Goal: Task Accomplishment & Management: Manage account settings

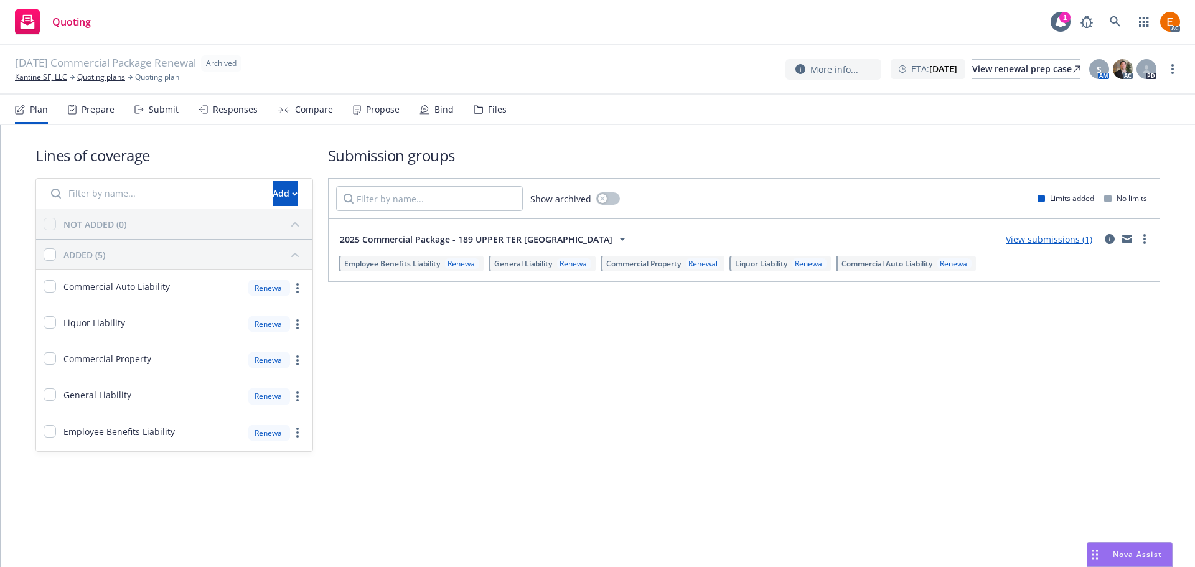
click at [492, 110] on div "Files" at bounding box center [497, 110] width 19 height 10
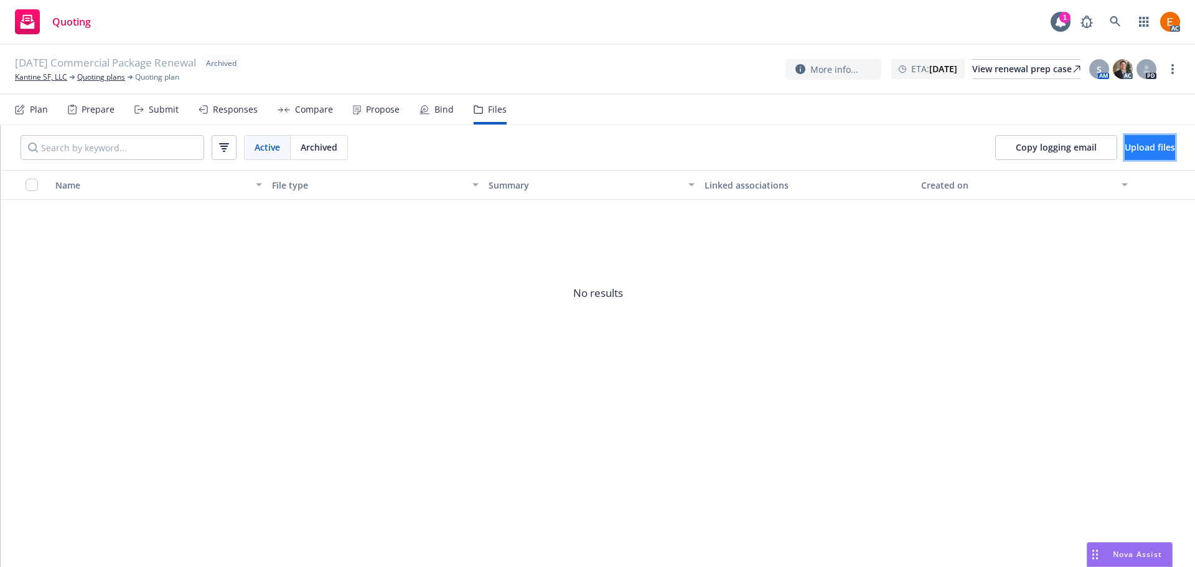
click at [1133, 145] on span "Upload files" at bounding box center [1150, 147] width 50 height 12
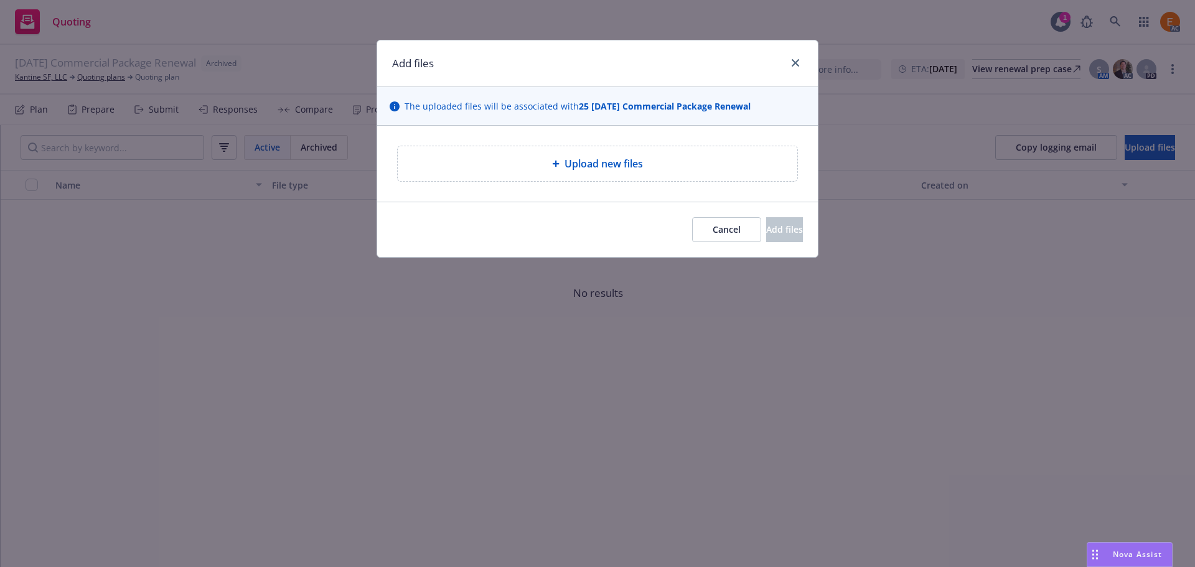
click at [545, 166] on div "Upload new files" at bounding box center [598, 163] width 380 height 15
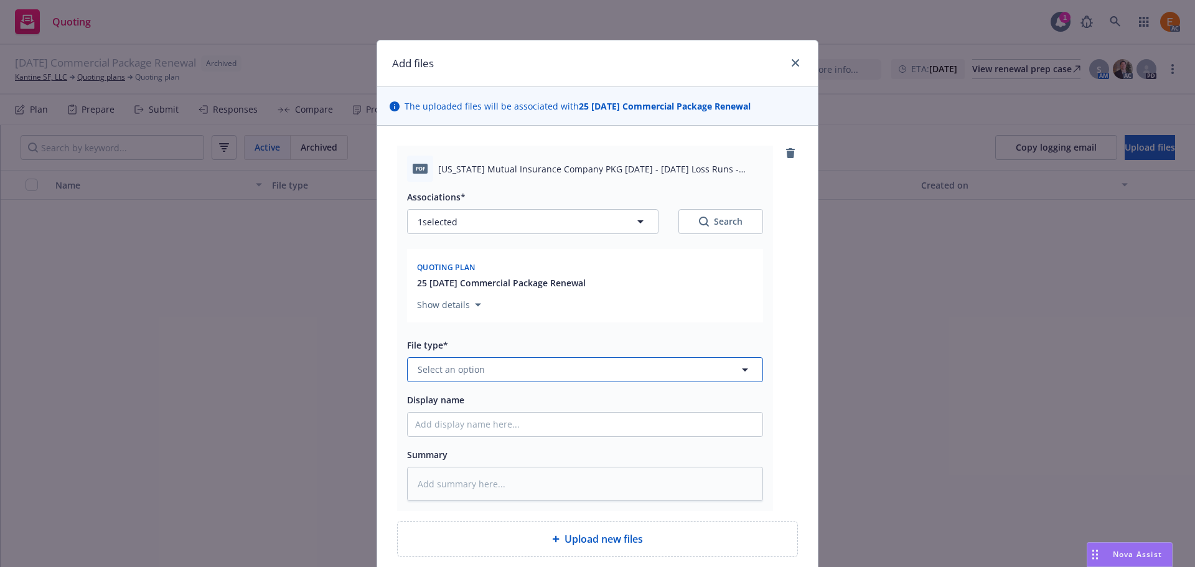
click at [578, 369] on button "Select an option" at bounding box center [585, 369] width 356 height 25
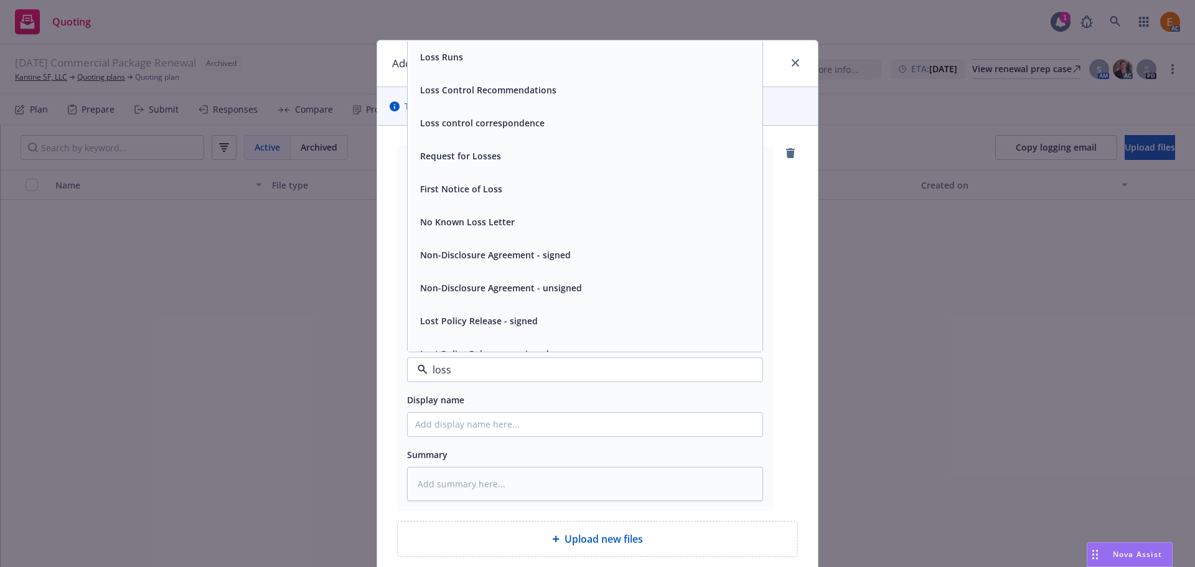
type input "loss r"
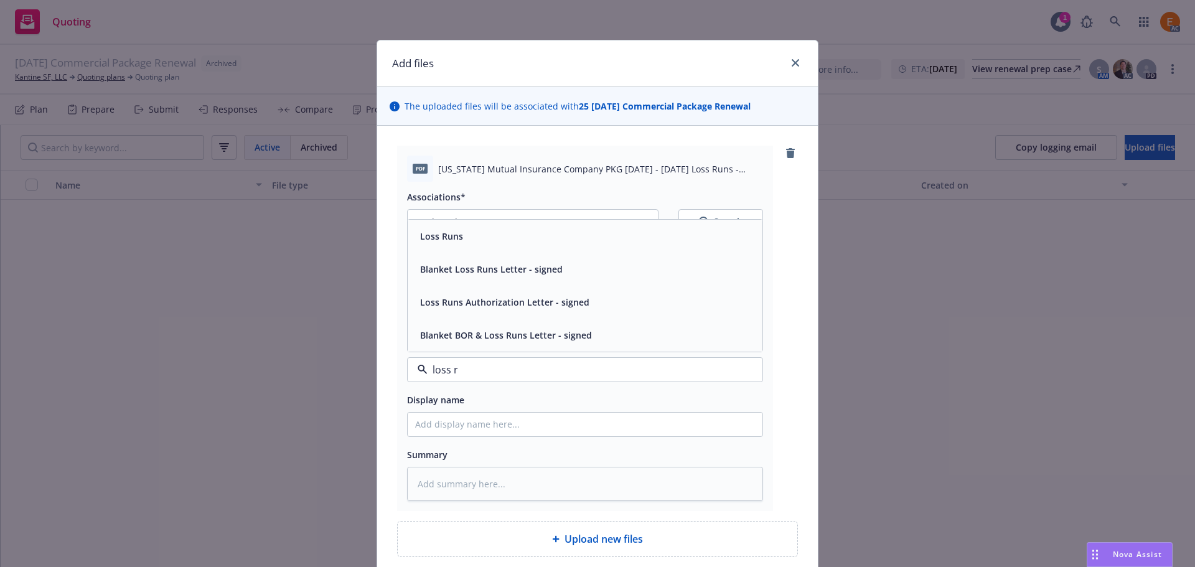
click at [507, 247] on div "Loss Runs" at bounding box center [585, 236] width 355 height 33
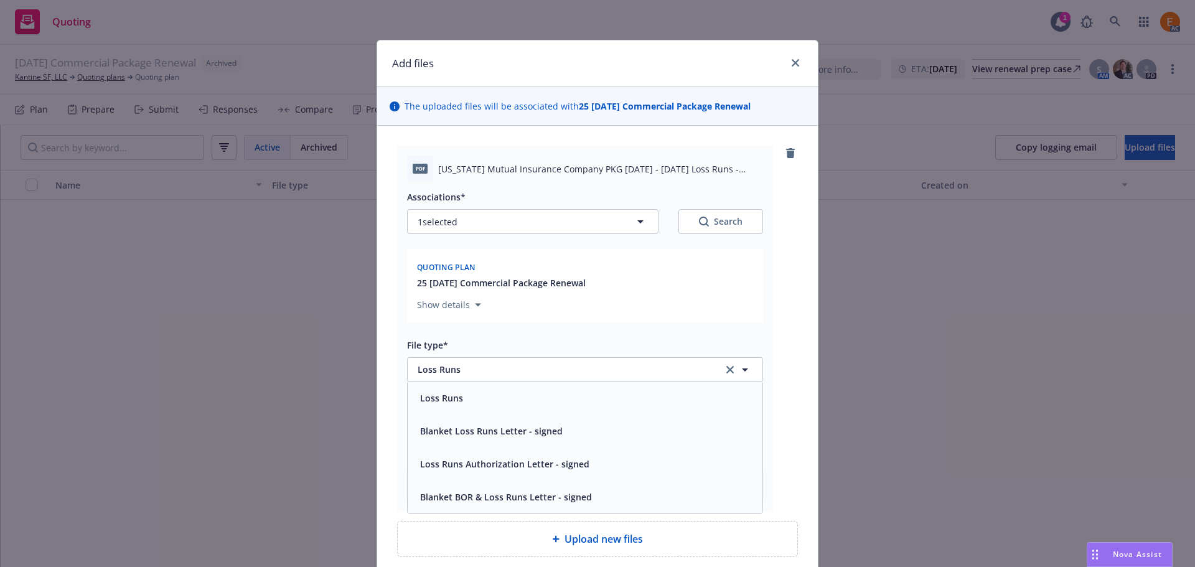
click at [699, 225] on icon "Search" at bounding box center [704, 222] width 10 height 10
type textarea "x"
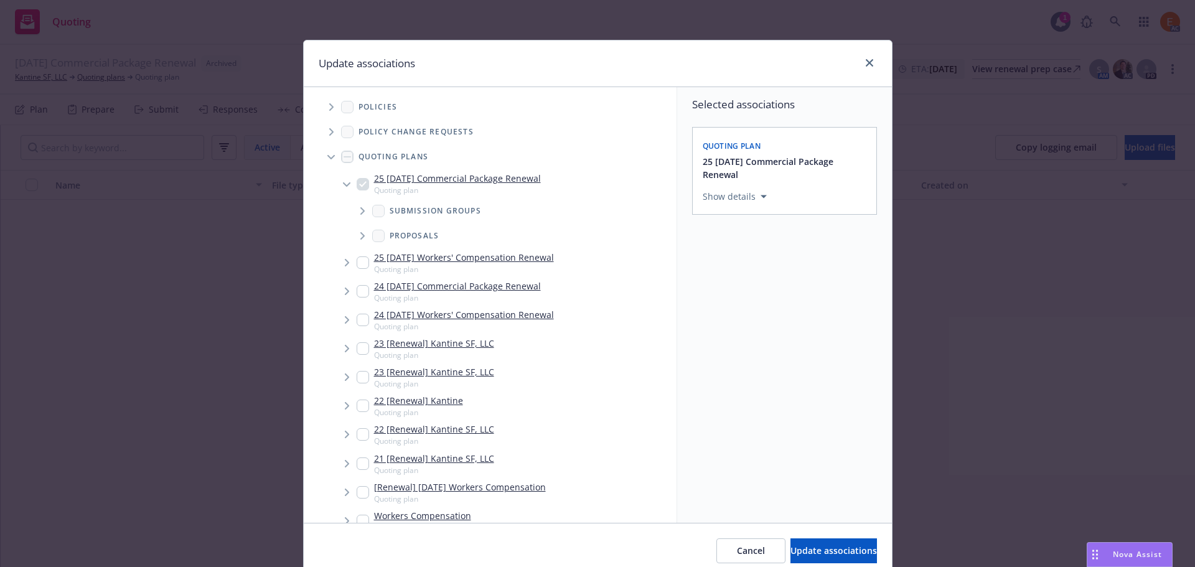
click at [327, 159] on icon "Tree Example" at bounding box center [330, 157] width 7 height 5
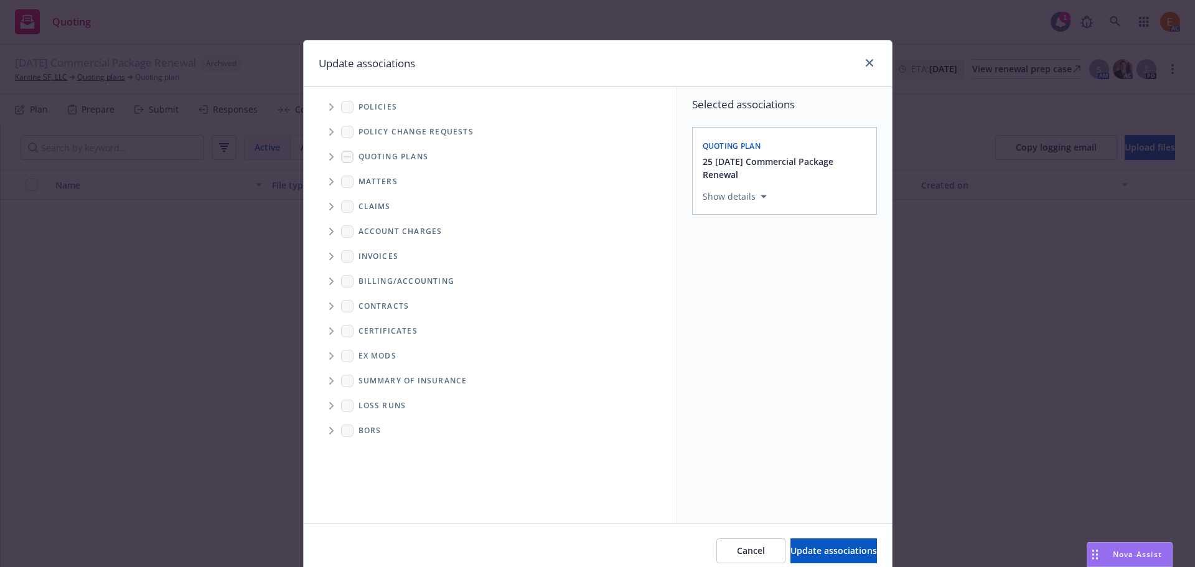
click at [329, 408] on span "Folder Tree Example" at bounding box center [331, 406] width 20 height 20
click at [380, 447] on link "2025" at bounding box center [388, 450] width 20 height 13
checkbox input "true"
drag, startPoint x: 819, startPoint y: 553, endPoint x: 794, endPoint y: 508, distance: 50.7
click at [818, 553] on span "Update associations" at bounding box center [833, 551] width 87 height 12
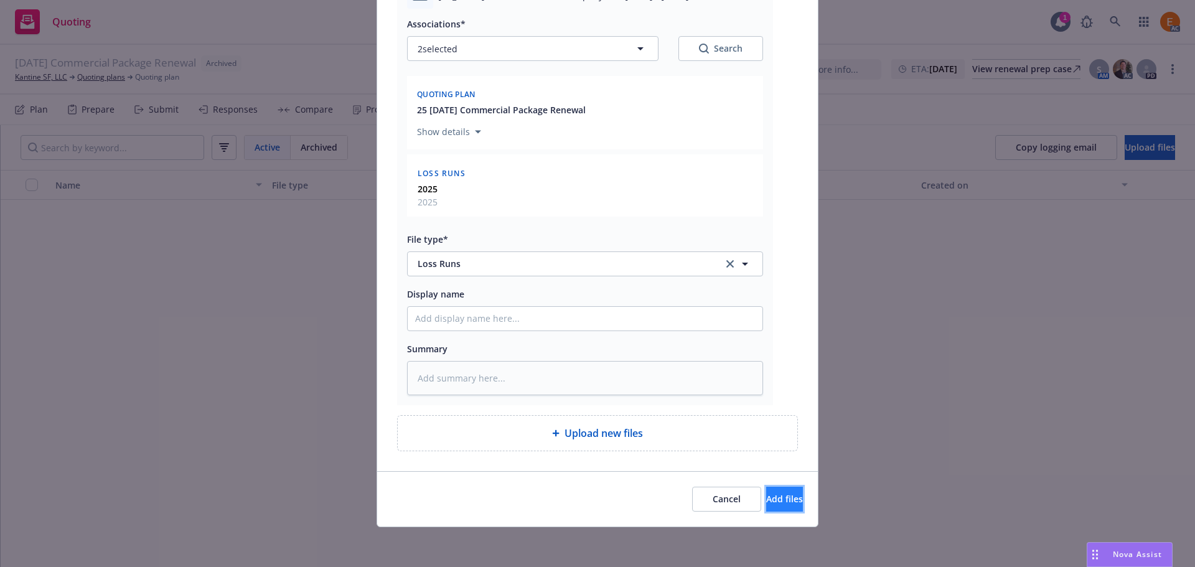
click at [767, 502] on span "Add files" at bounding box center [784, 499] width 37 height 12
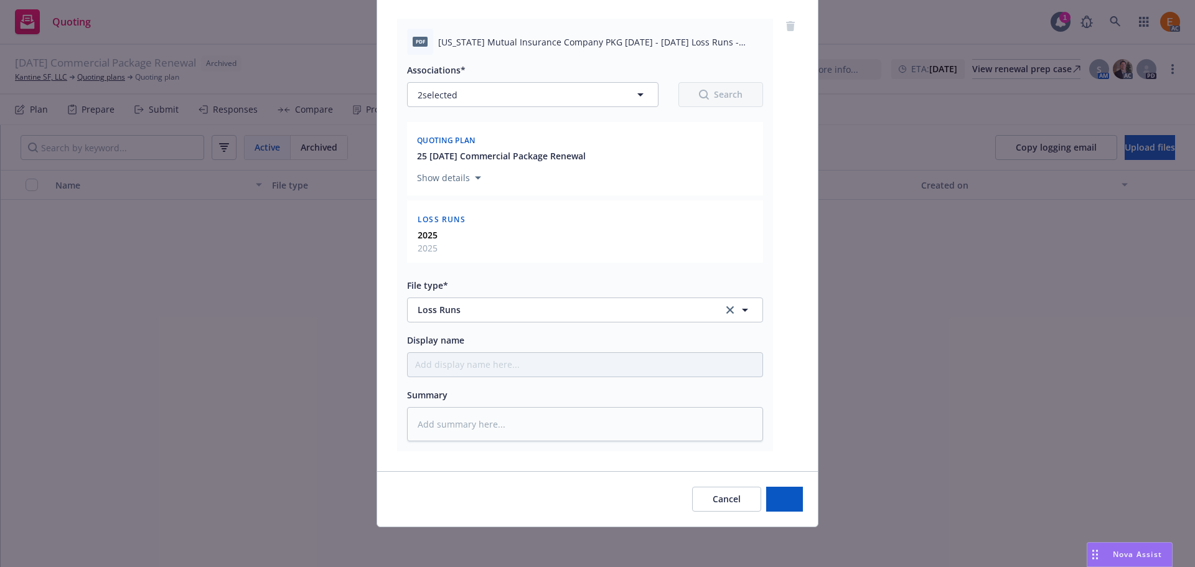
type textarea "x"
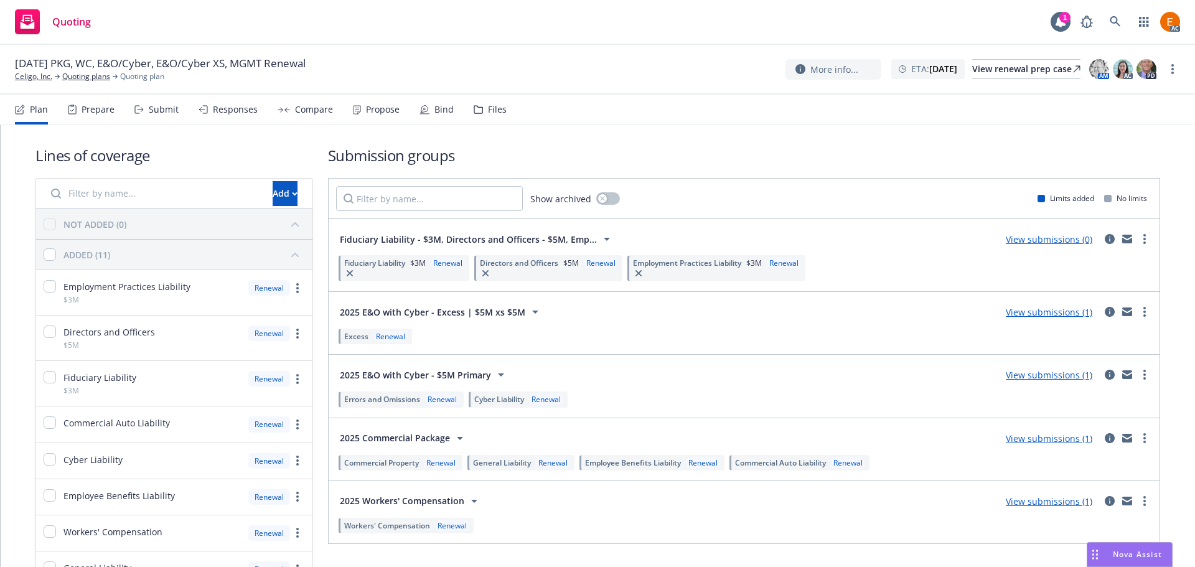
click at [488, 115] on div "Files" at bounding box center [497, 110] width 19 height 10
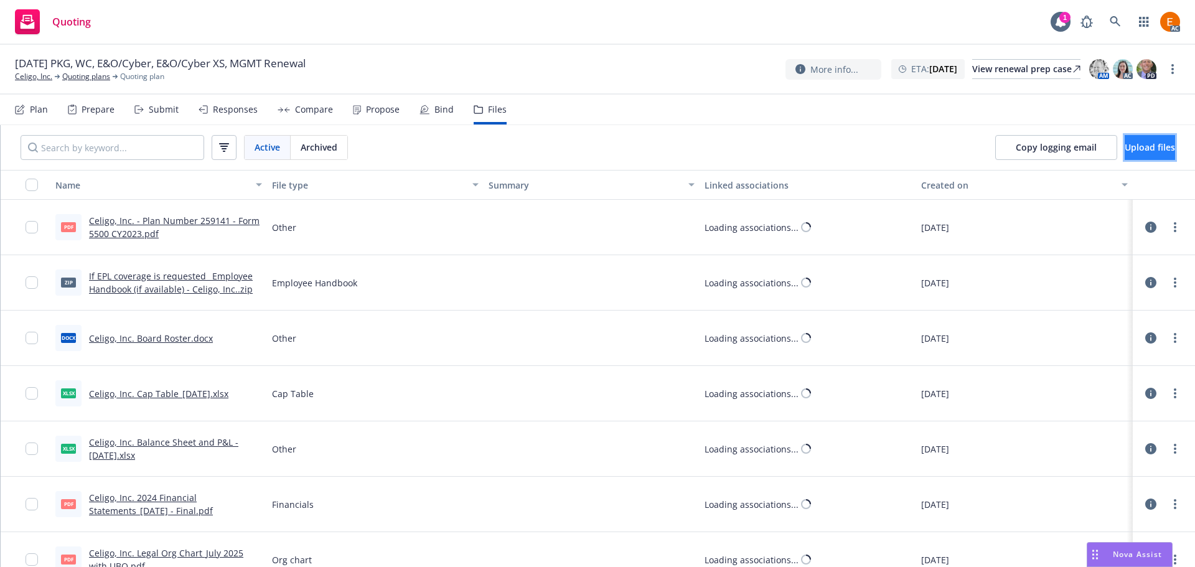
click at [1138, 150] on span "Upload files" at bounding box center [1150, 147] width 50 height 12
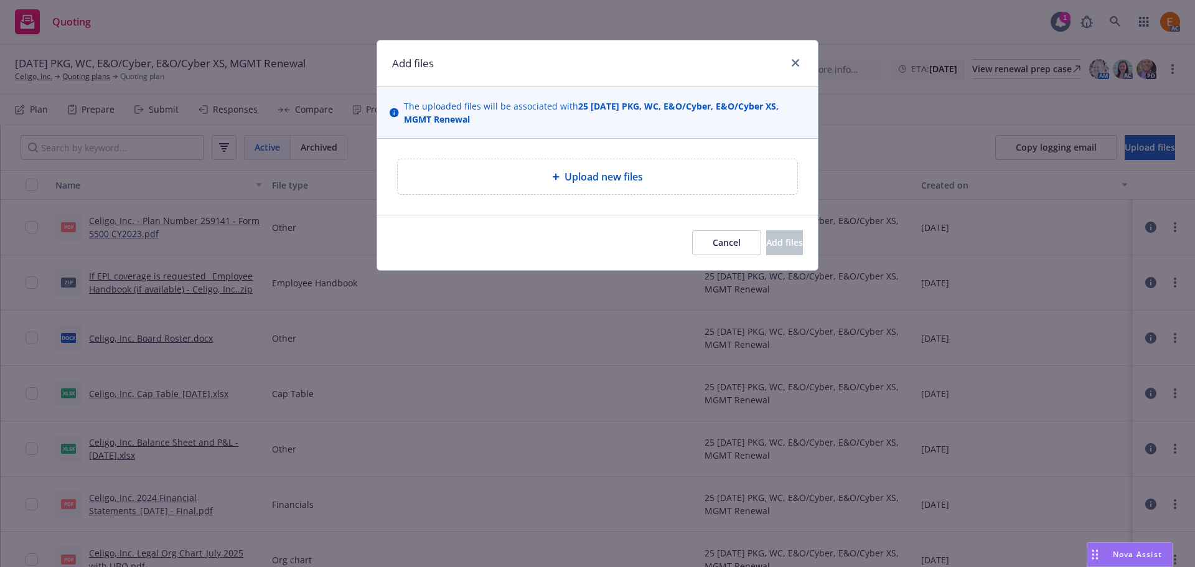
click at [682, 175] on div "Upload new files" at bounding box center [598, 176] width 380 height 15
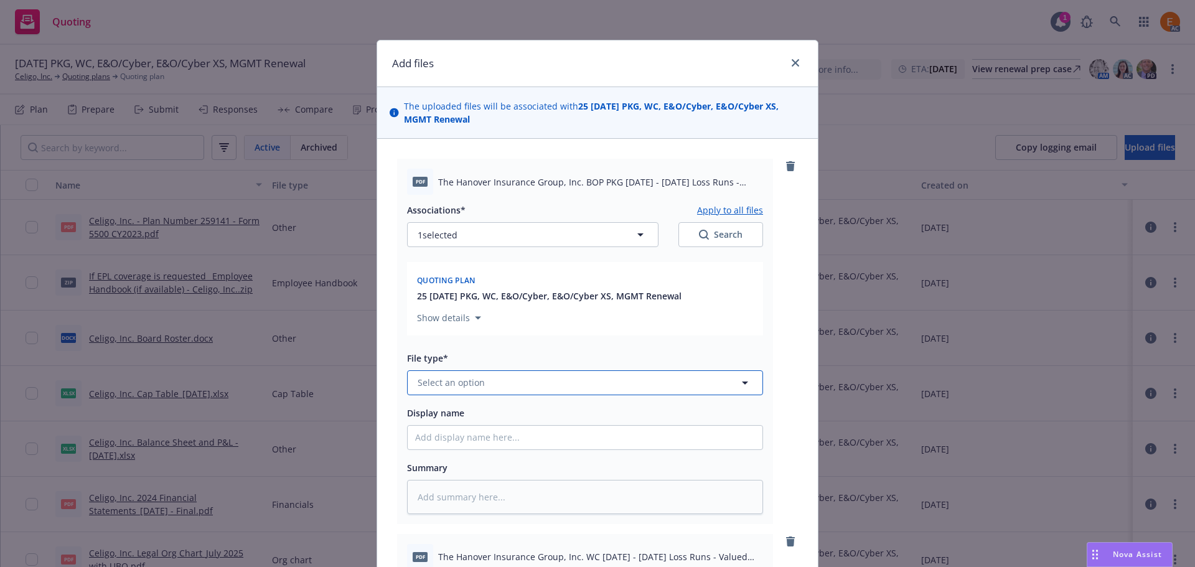
click at [504, 393] on button "Select an option" at bounding box center [585, 382] width 356 height 25
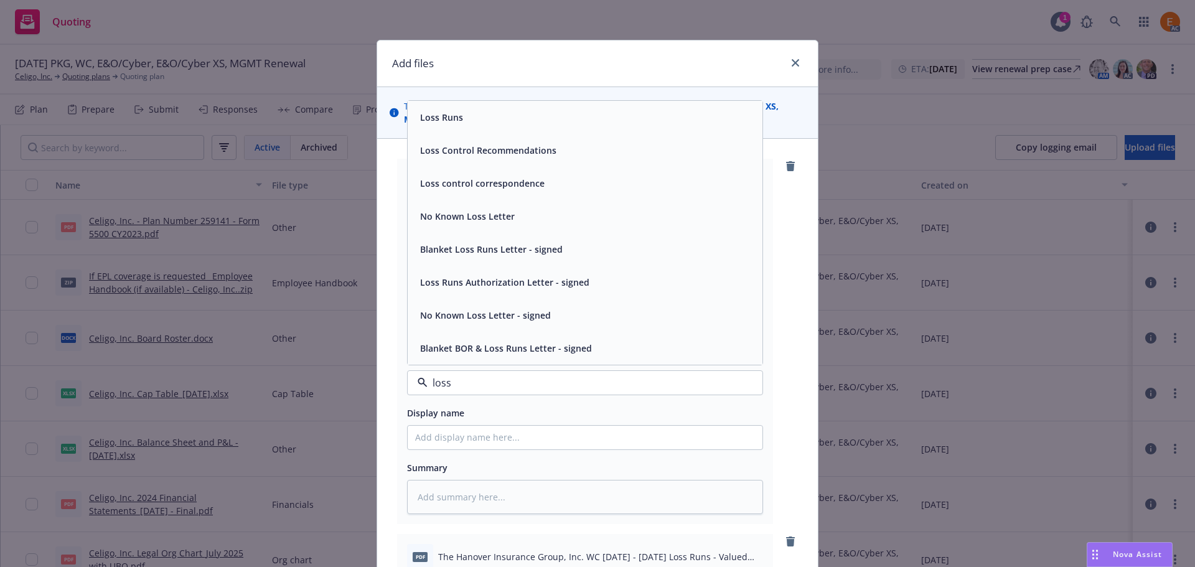
type input "loss r"
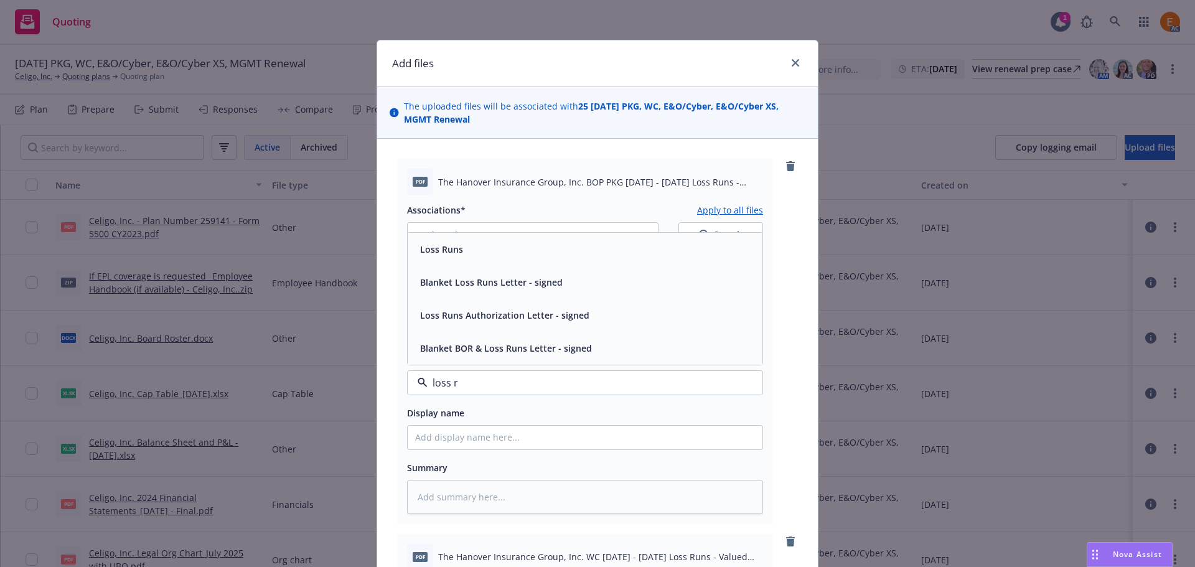
click at [461, 245] on div "Loss Runs" at bounding box center [585, 249] width 340 height 18
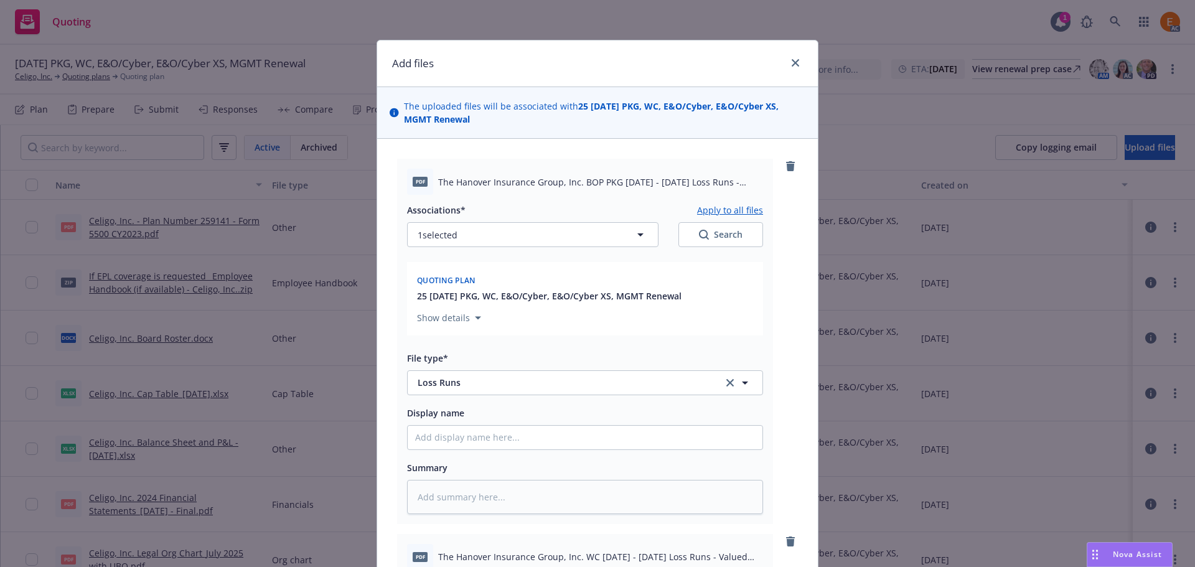
click at [699, 232] on icon "Search" at bounding box center [704, 235] width 10 height 10
type textarea "x"
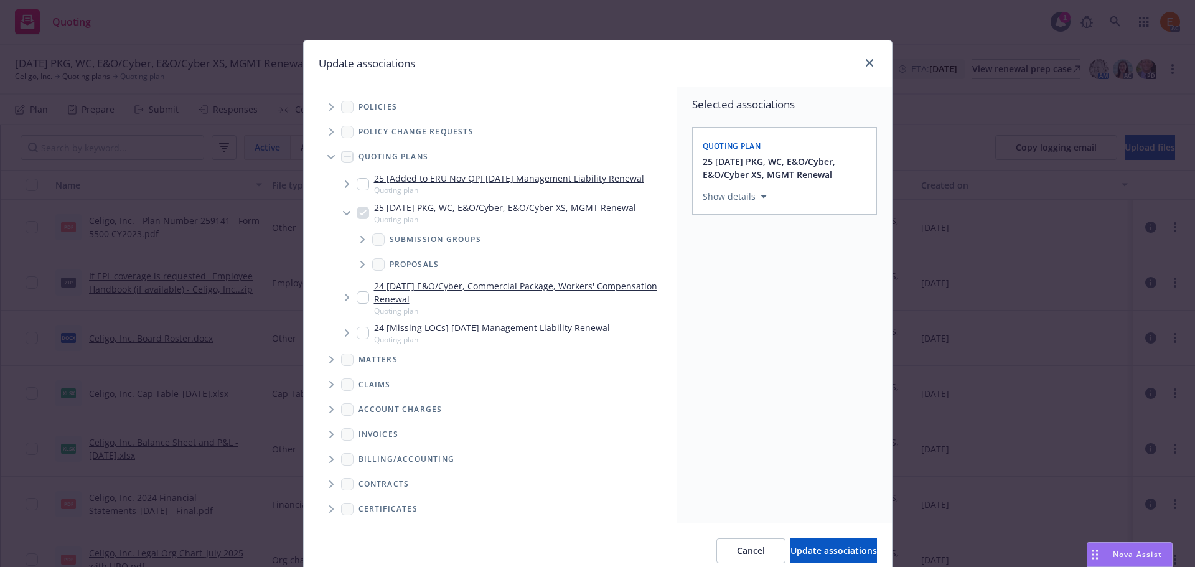
click at [327, 159] on icon "Tree Example" at bounding box center [330, 157] width 7 height 5
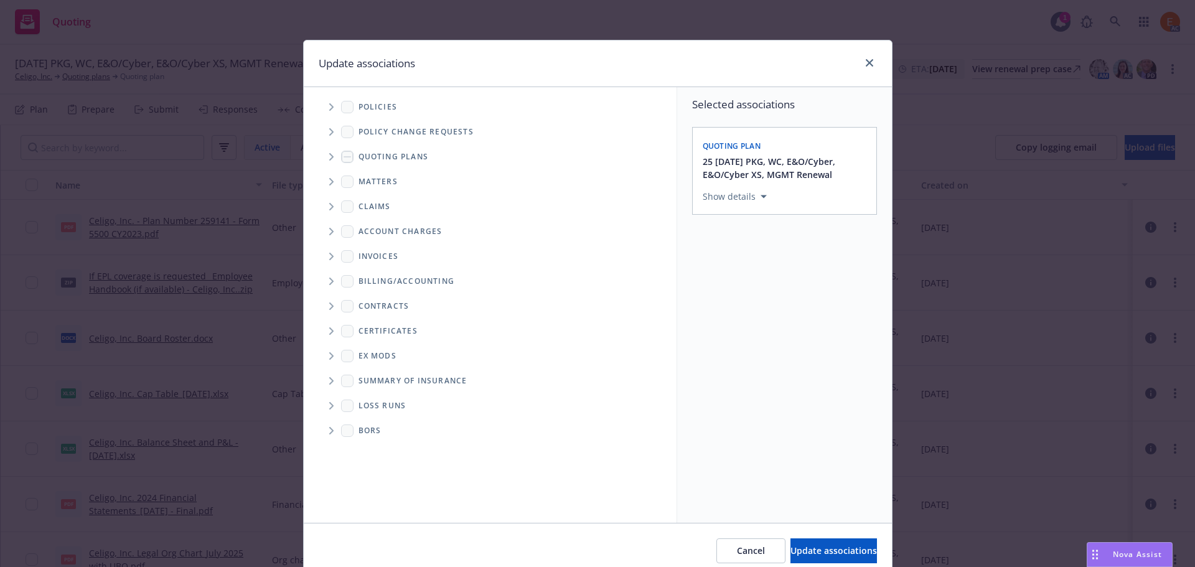
click at [330, 401] on span "Folder Tree Example" at bounding box center [331, 406] width 20 height 20
click at [388, 431] on link "New Loss Runs folder" at bounding box center [423, 427] width 90 height 13
checkbox input "true"
click at [752, 278] on div "Select an option" at bounding box center [779, 282] width 133 height 12
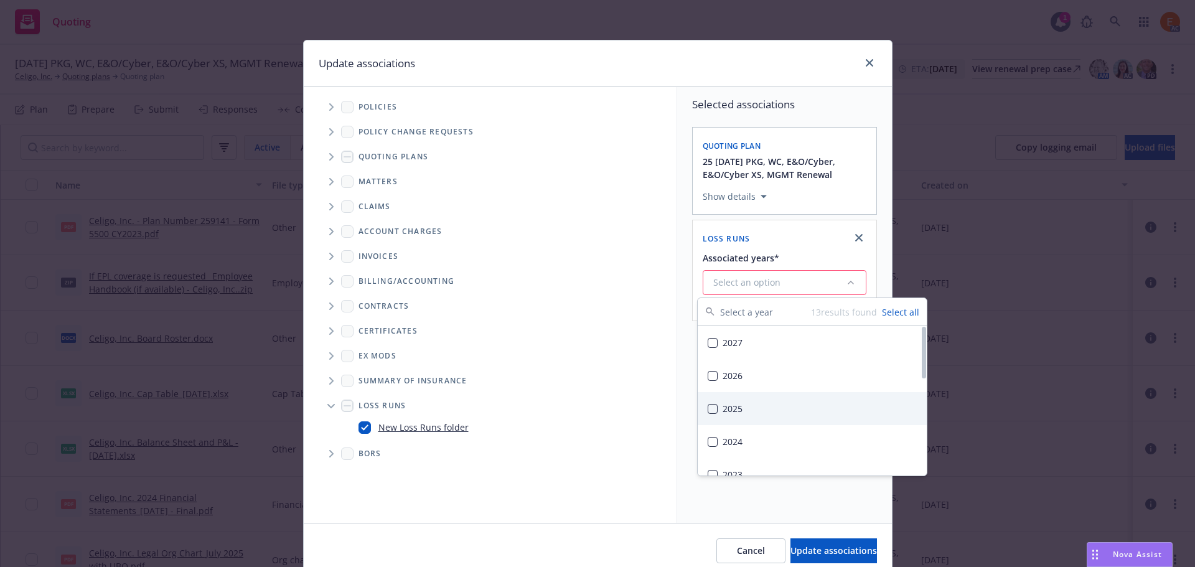
click at [751, 406] on div "2025" at bounding box center [812, 408] width 229 height 33
click at [790, 559] on button "Update associations" at bounding box center [833, 550] width 87 height 25
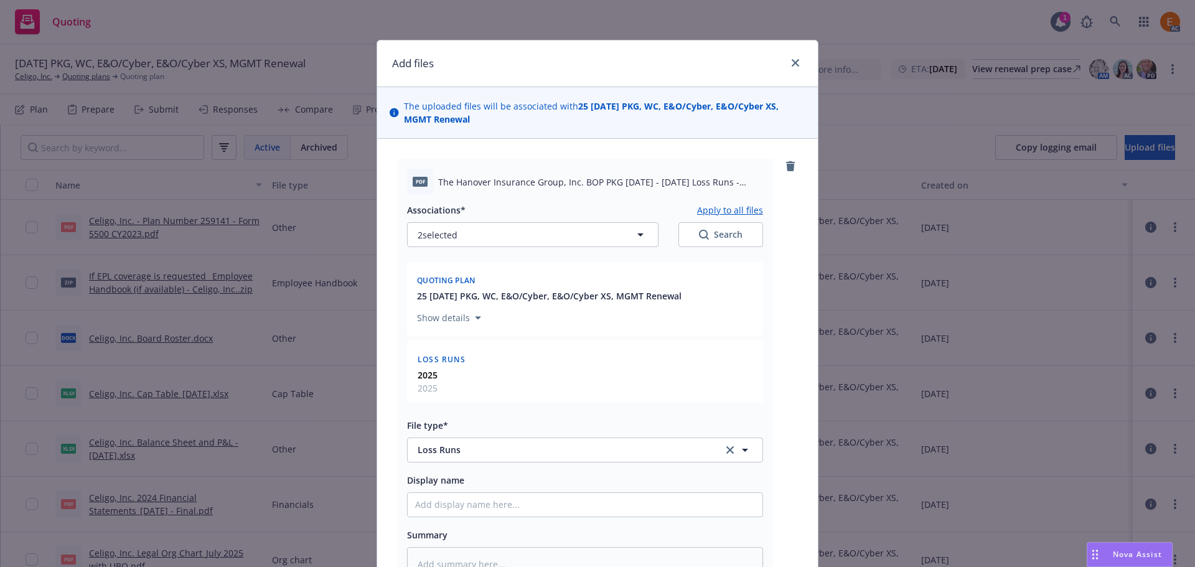
click at [724, 211] on button "Apply to all files" at bounding box center [730, 209] width 66 height 15
type textarea "x"
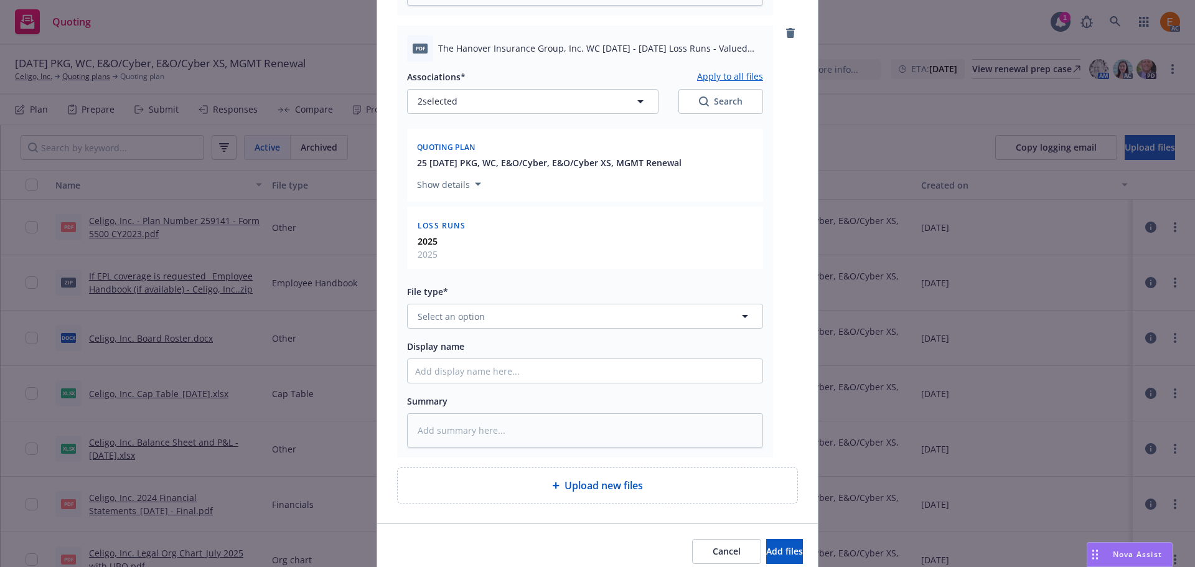
scroll to position [622, 0]
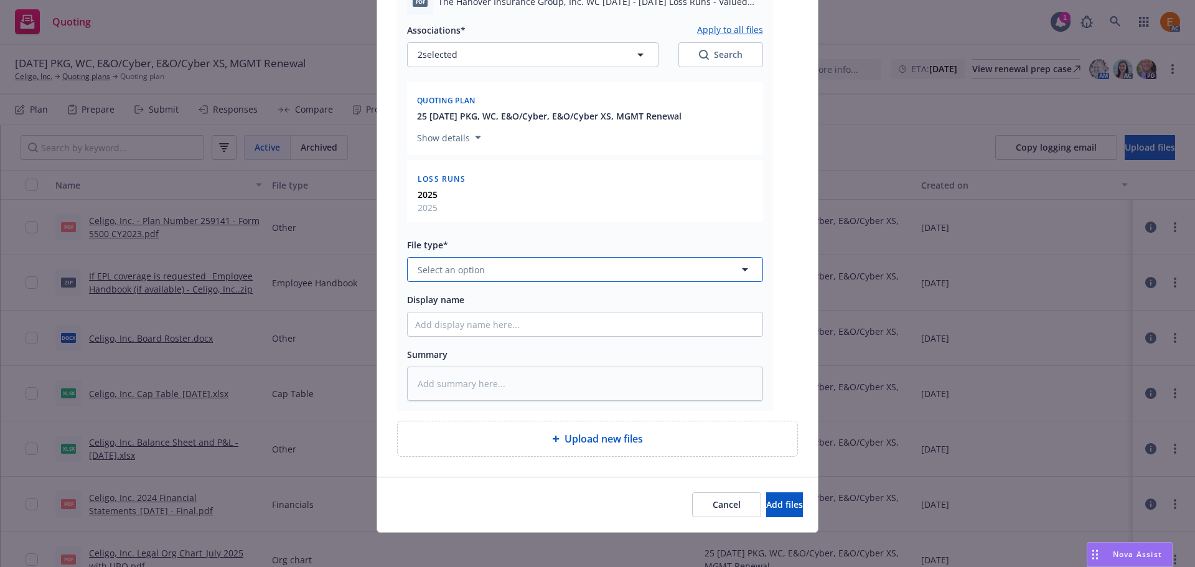
click at [502, 258] on button "Select an option" at bounding box center [585, 269] width 356 height 25
paste input "loss r"
type input "loss r"
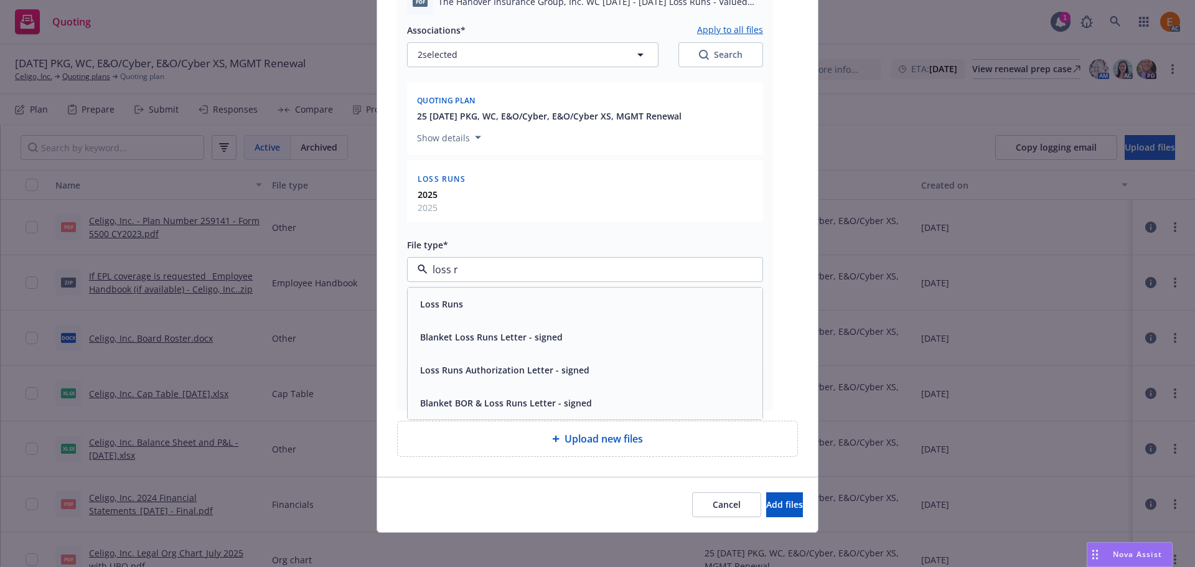
click at [489, 290] on div "Loss Runs" at bounding box center [585, 304] width 355 height 33
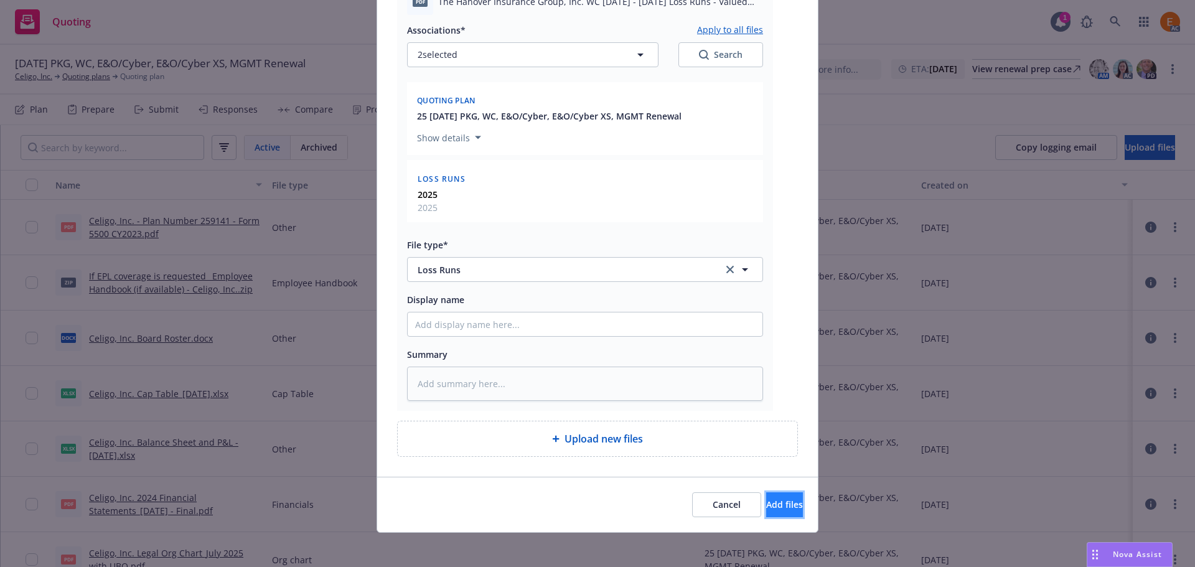
click at [766, 506] on span "Add files" at bounding box center [784, 505] width 37 height 12
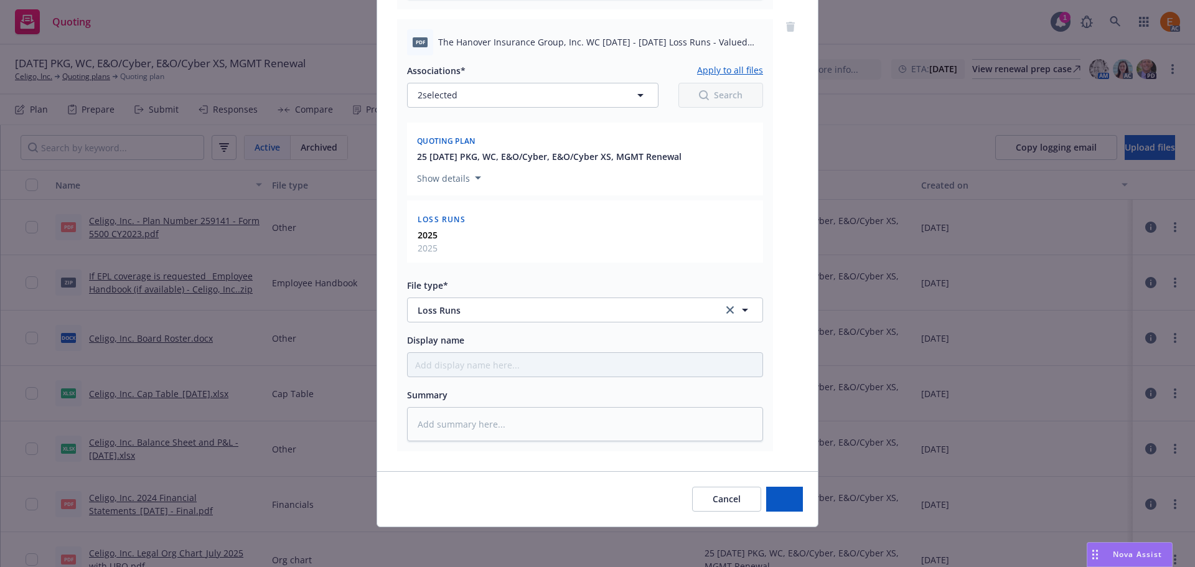
scroll to position [582, 0]
type textarea "x"
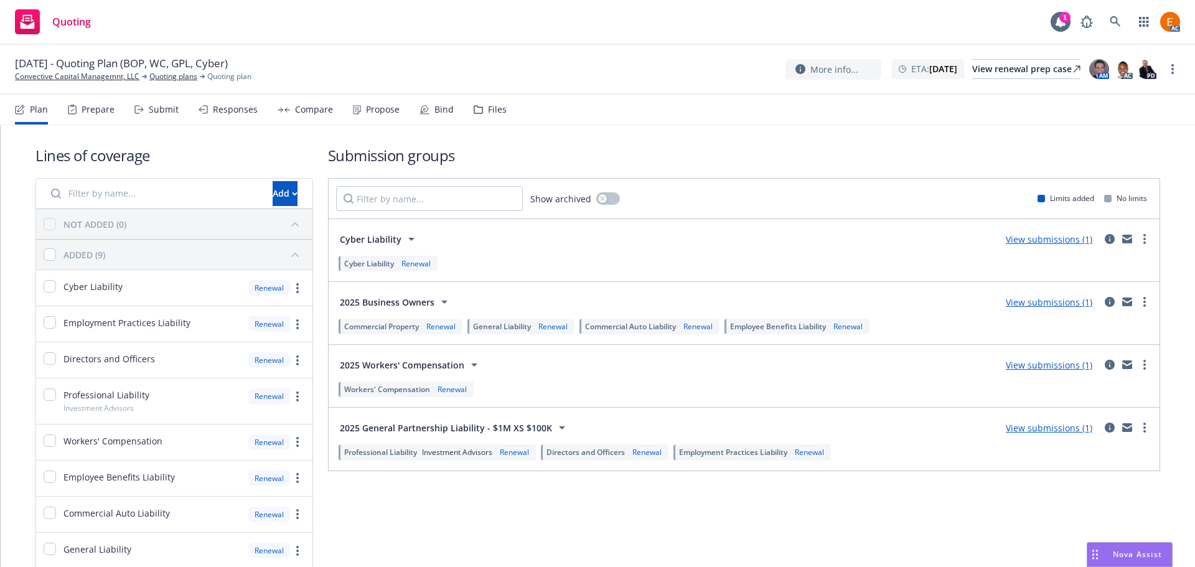
click at [488, 105] on div "Files" at bounding box center [497, 110] width 19 height 10
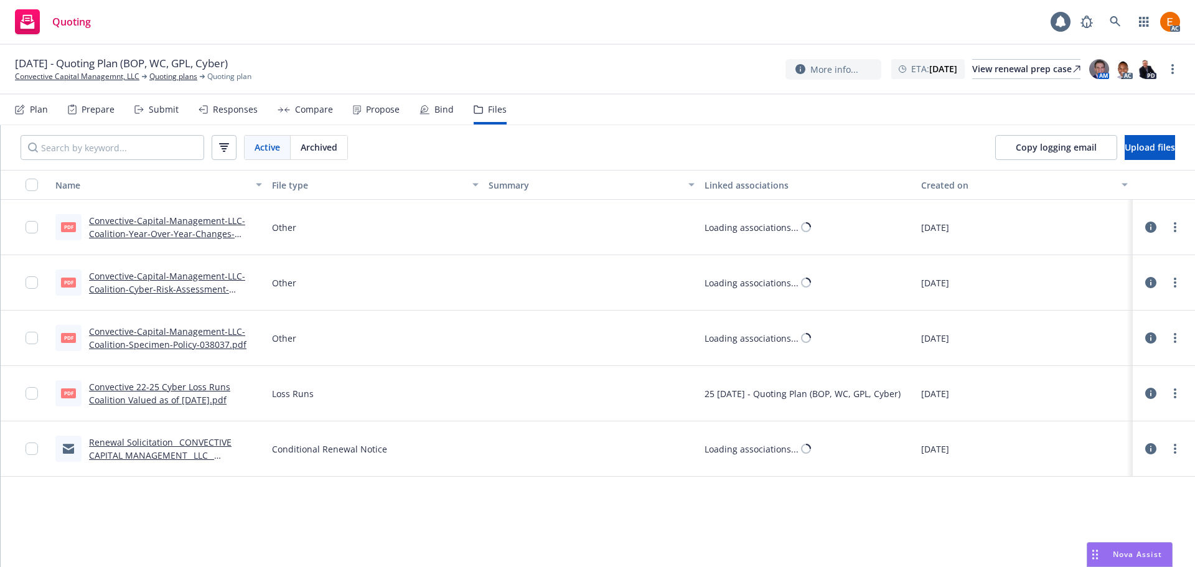
click at [1122, 161] on div "Copy logging email Upload files" at bounding box center [1085, 147] width 220 height 45
click at [1125, 153] on button "Upload files" at bounding box center [1150, 147] width 50 height 25
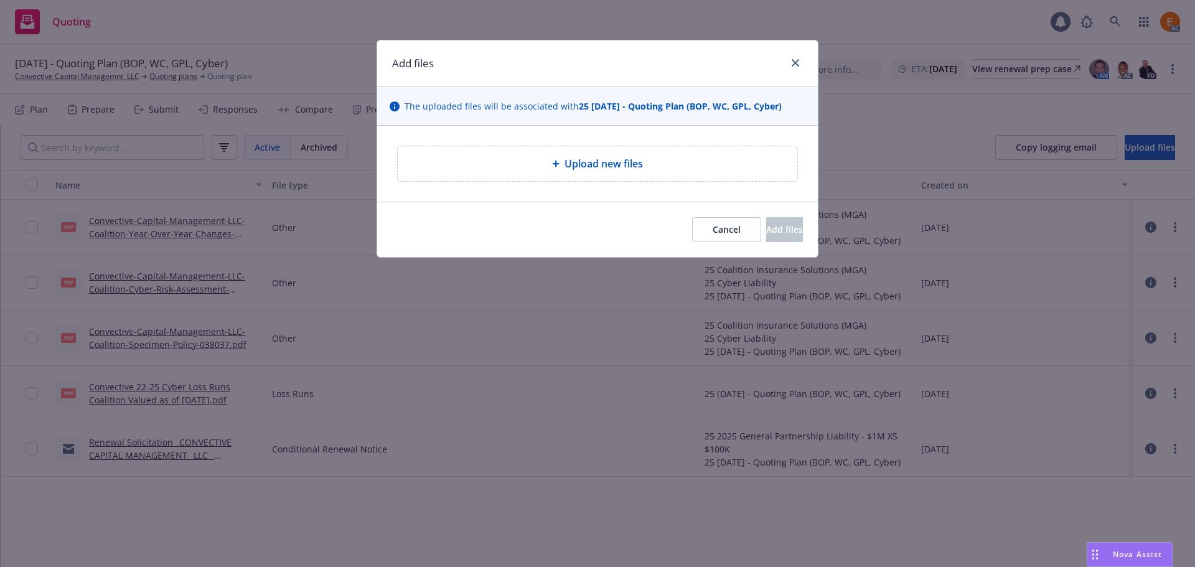
click at [578, 167] on span "Upload new files" at bounding box center [603, 163] width 78 height 15
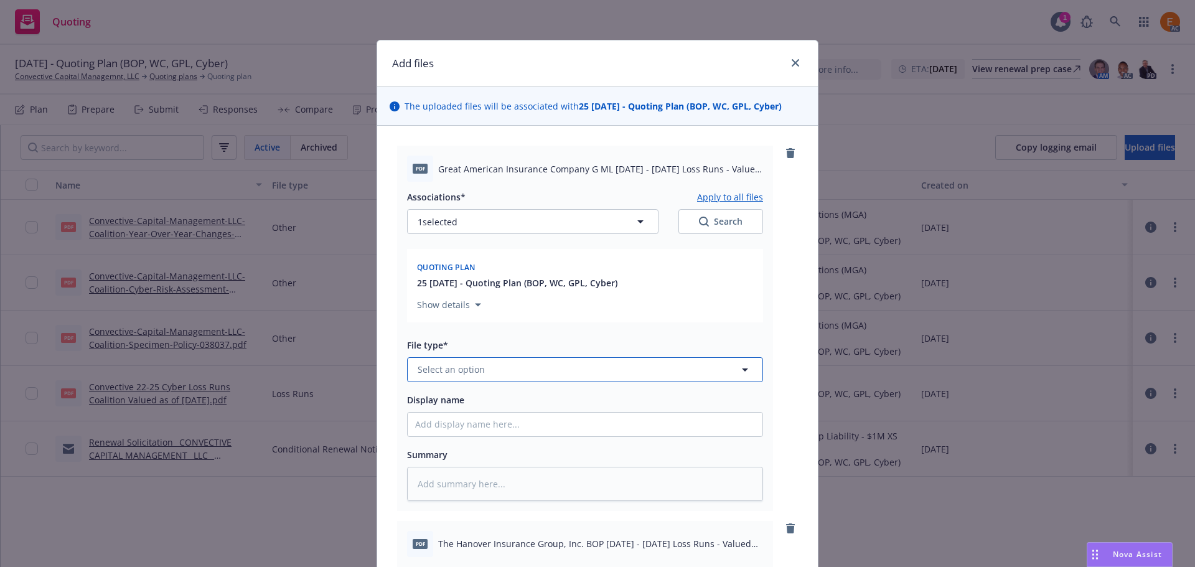
click at [613, 375] on button "Select an option" at bounding box center [585, 369] width 356 height 25
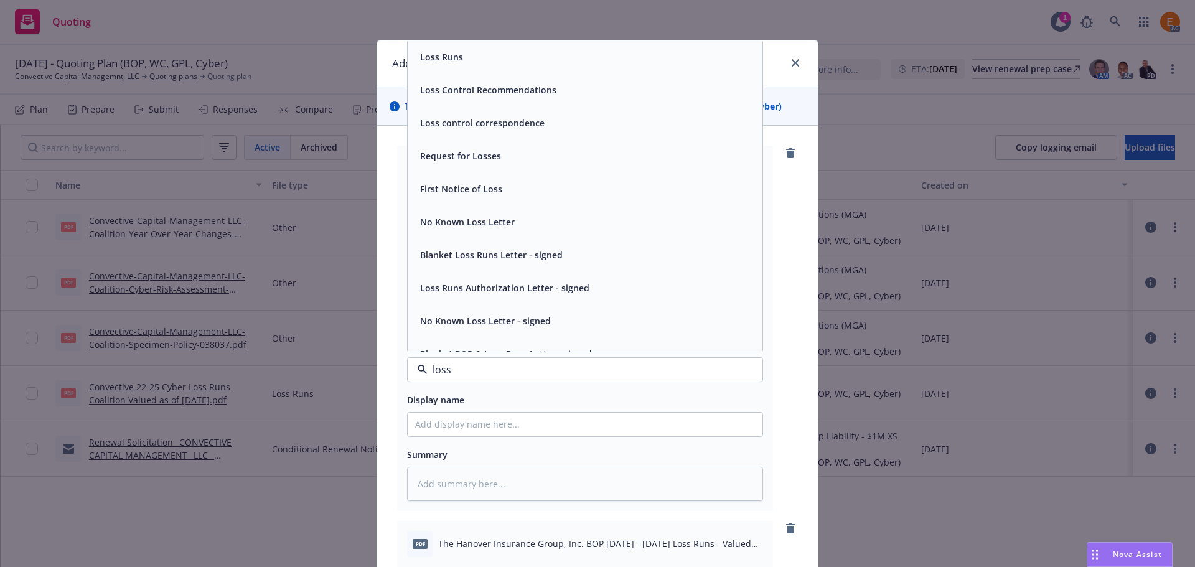
type input "loss r"
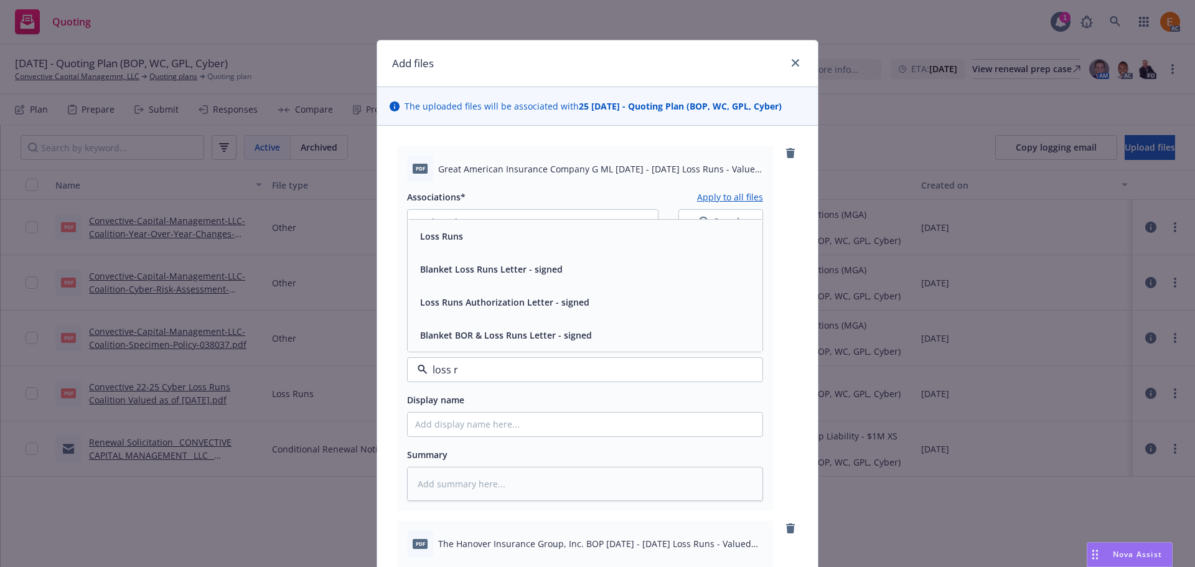
click at [483, 233] on div "Loss Runs" at bounding box center [585, 236] width 340 height 18
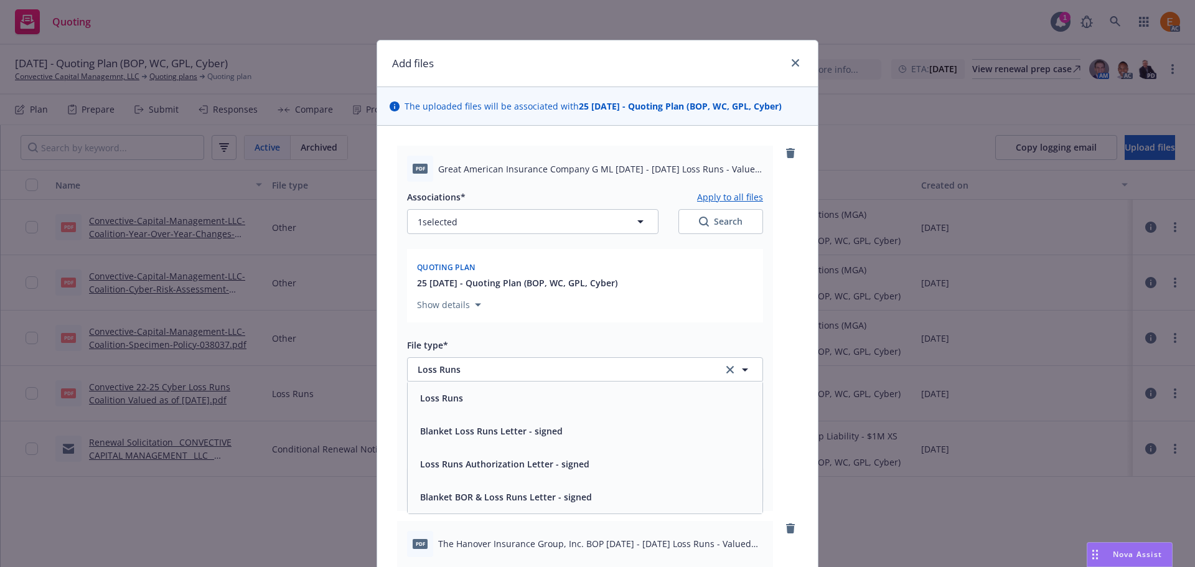
drag, startPoint x: 765, startPoint y: 225, endPoint x: 742, endPoint y: 226, distance: 23.1
click at [765, 224] on div "pdf Great American Insurance Company G ML 2022 - 2025 Loss Runs - Valued 2025-0…" at bounding box center [585, 328] width 376 height 365
click at [713, 227] on div "Search" at bounding box center [721, 221] width 44 height 12
type textarea "x"
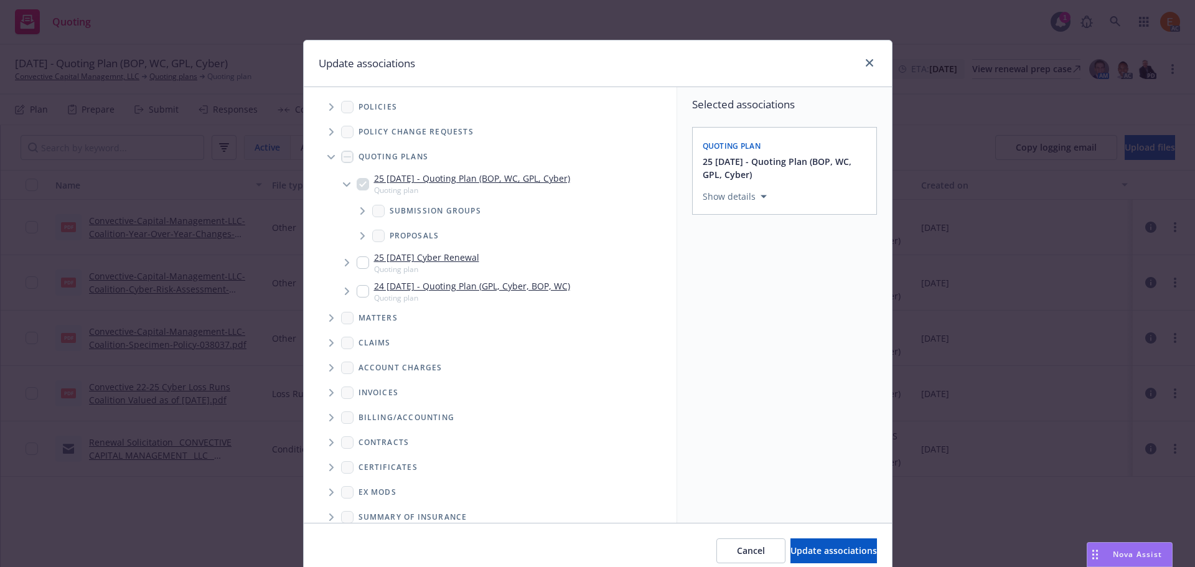
click at [318, 144] on div "Quoting plans" at bounding box center [496, 156] width 360 height 25
click at [325, 161] on span "Tree Example" at bounding box center [331, 157] width 20 height 20
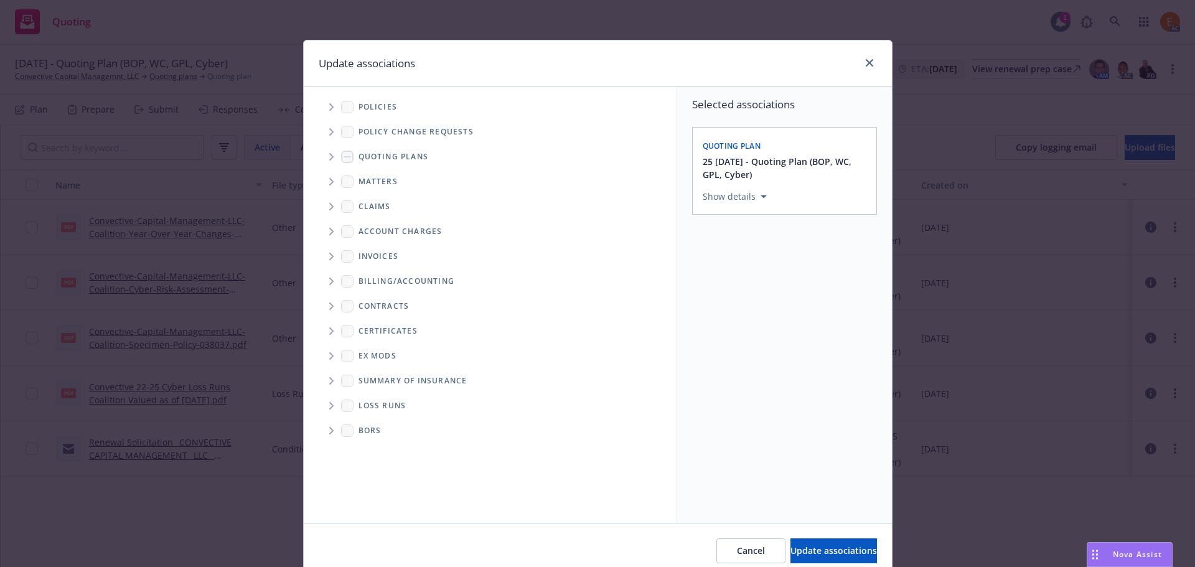
click at [332, 398] on span "Folder Tree Example" at bounding box center [331, 406] width 20 height 20
click at [397, 428] on link "New Loss Runs folder" at bounding box center [423, 427] width 90 height 13
checkbox input "true"
click at [784, 279] on div "Select an option" at bounding box center [779, 282] width 133 height 12
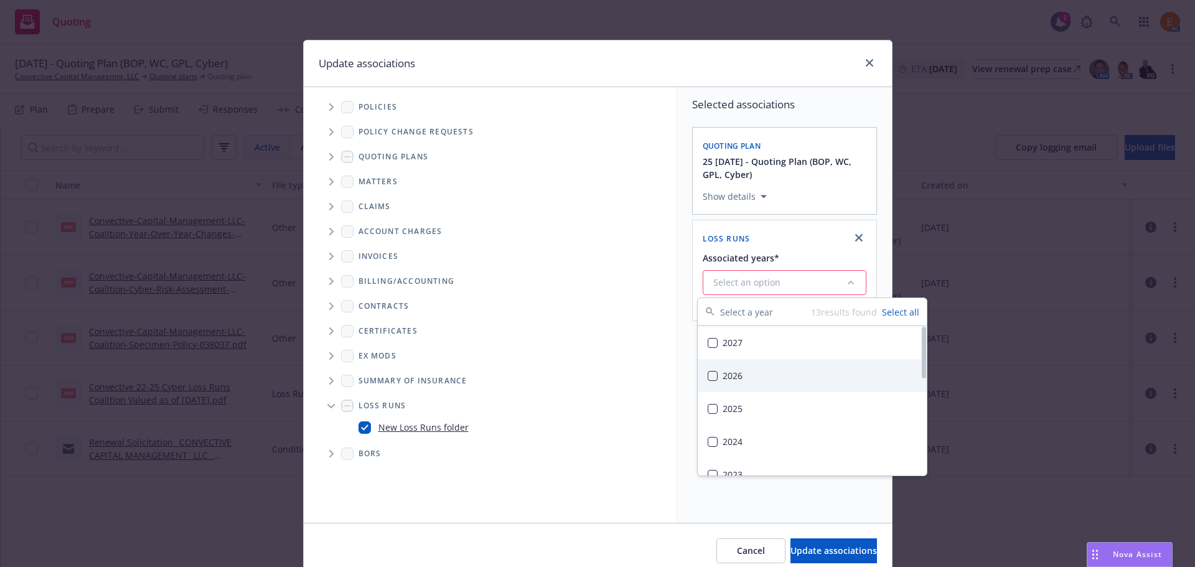
click at [766, 408] on div "2025" at bounding box center [812, 408] width 229 height 33
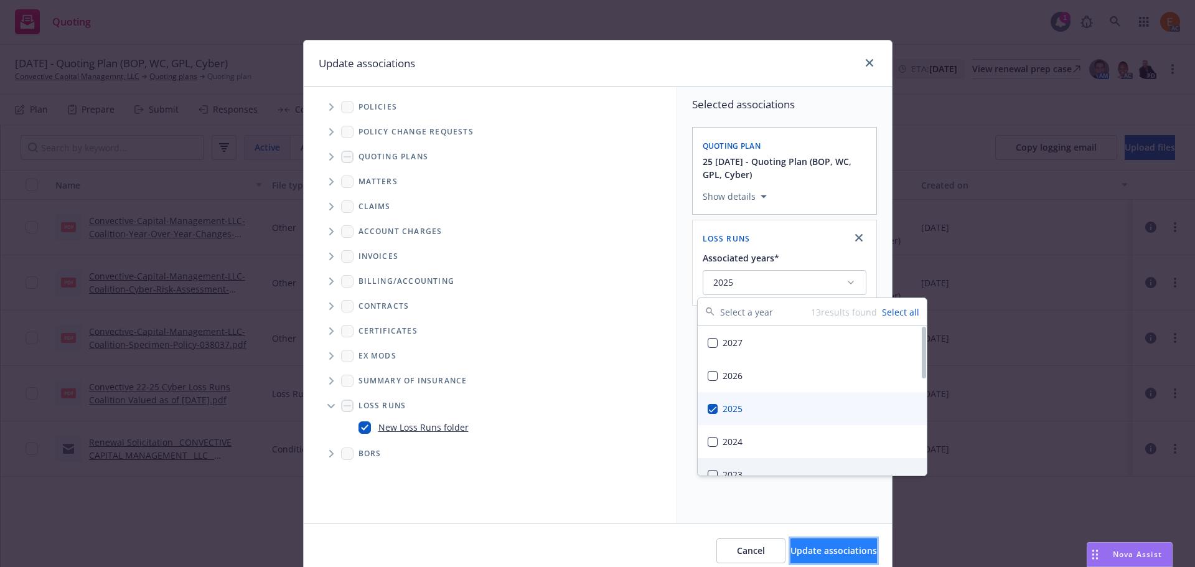
click at [808, 541] on button "Update associations" at bounding box center [833, 550] width 87 height 25
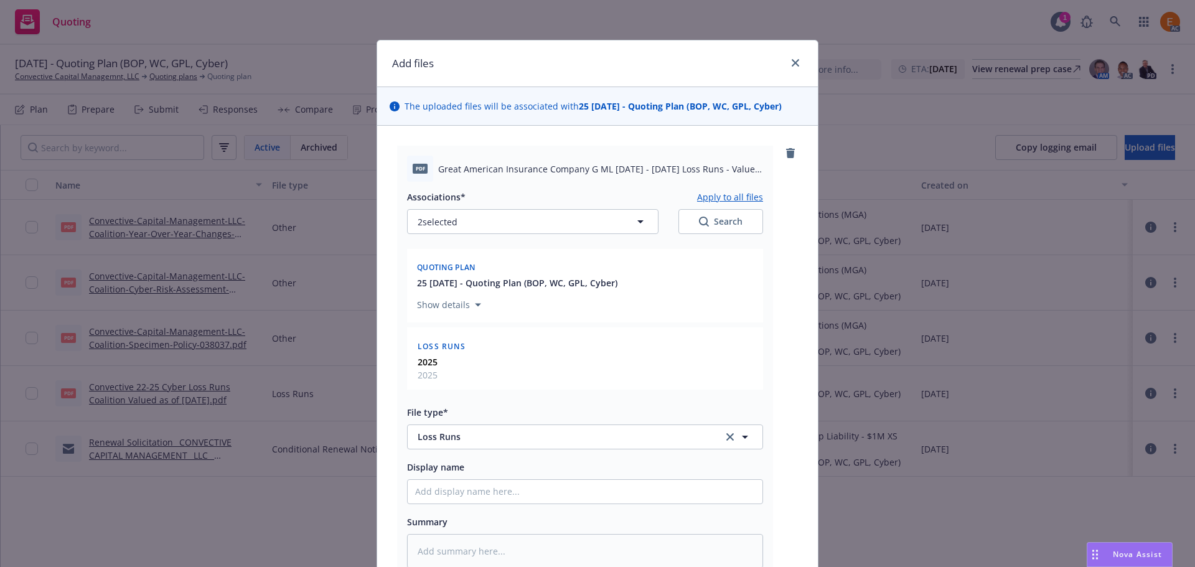
click at [718, 194] on button "Apply to all files" at bounding box center [730, 196] width 66 height 15
type textarea "x"
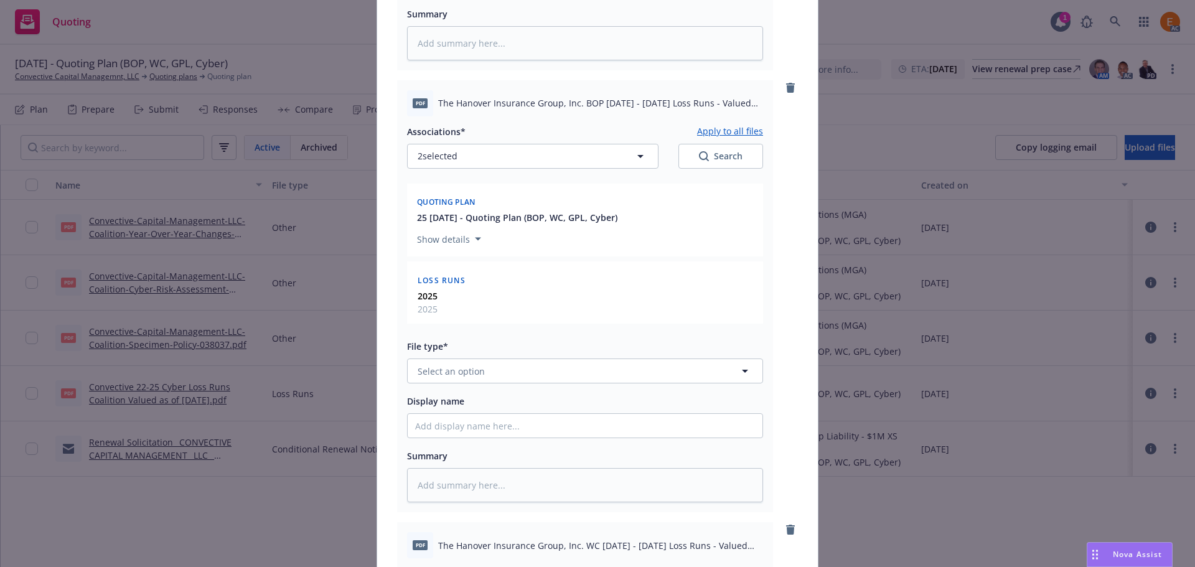
scroll to position [622, 0]
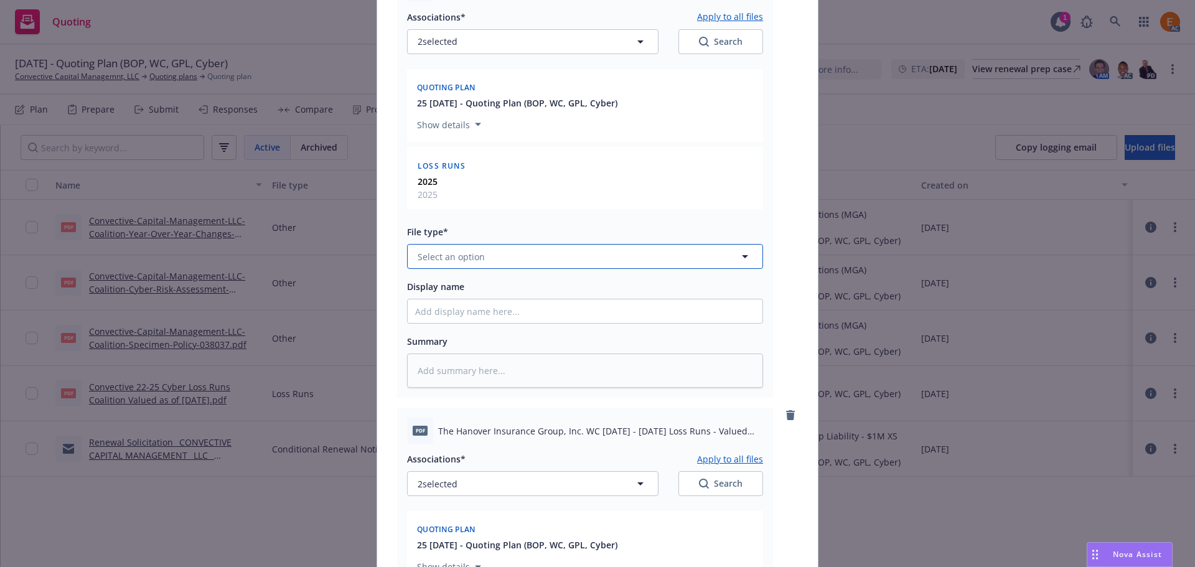
click at [475, 257] on span "Select an option" at bounding box center [451, 256] width 67 height 13
paste input "loss r"
type input "loss r"
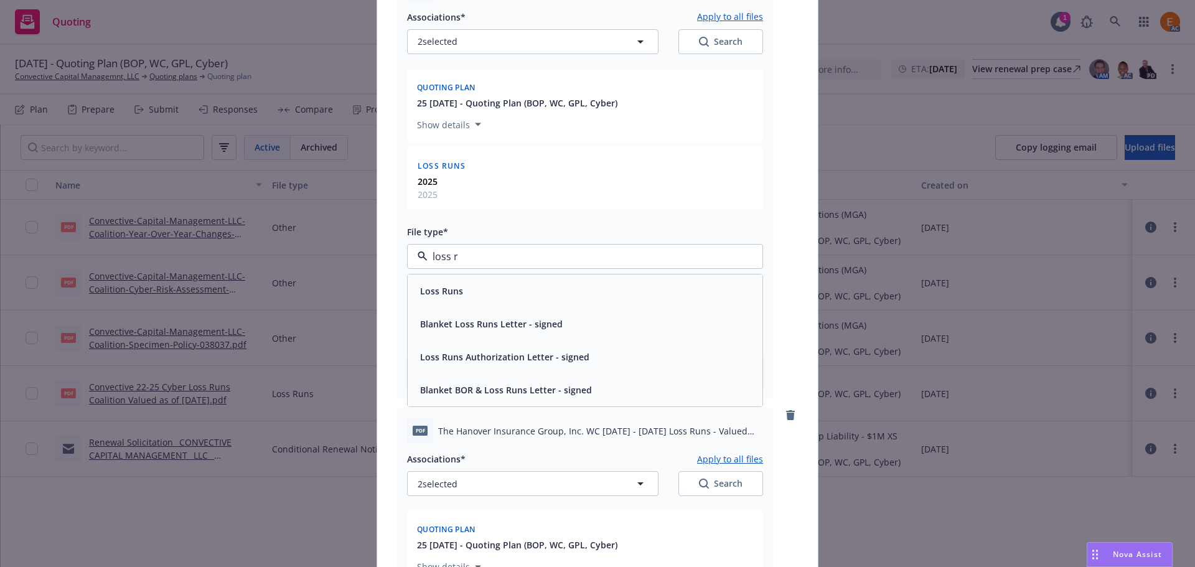
click at [469, 288] on div "Loss Runs" at bounding box center [585, 291] width 340 height 18
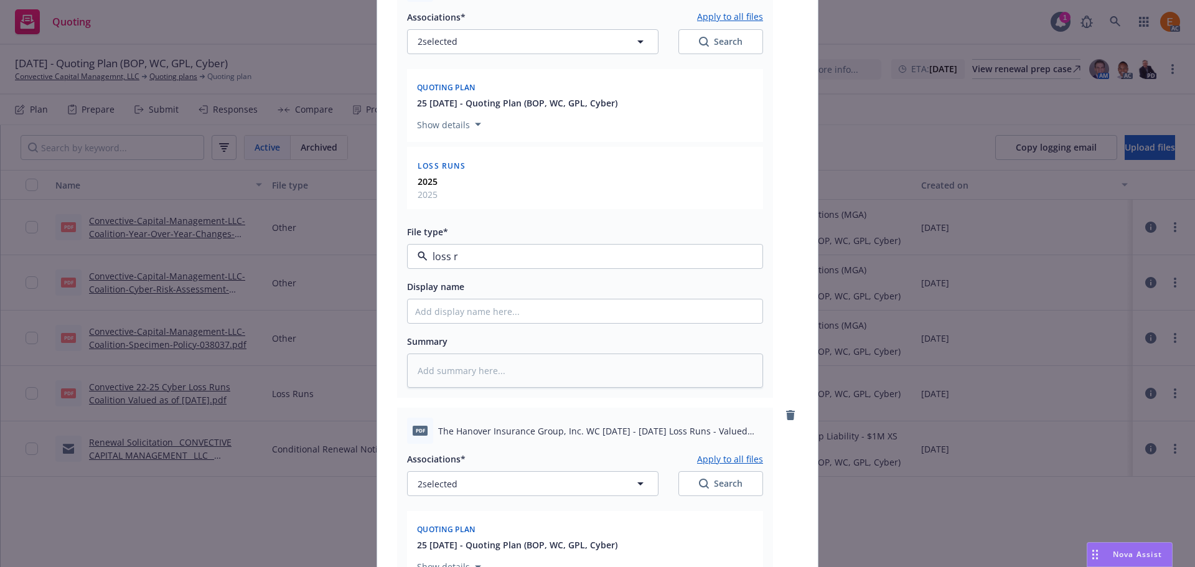
type textarea "x"
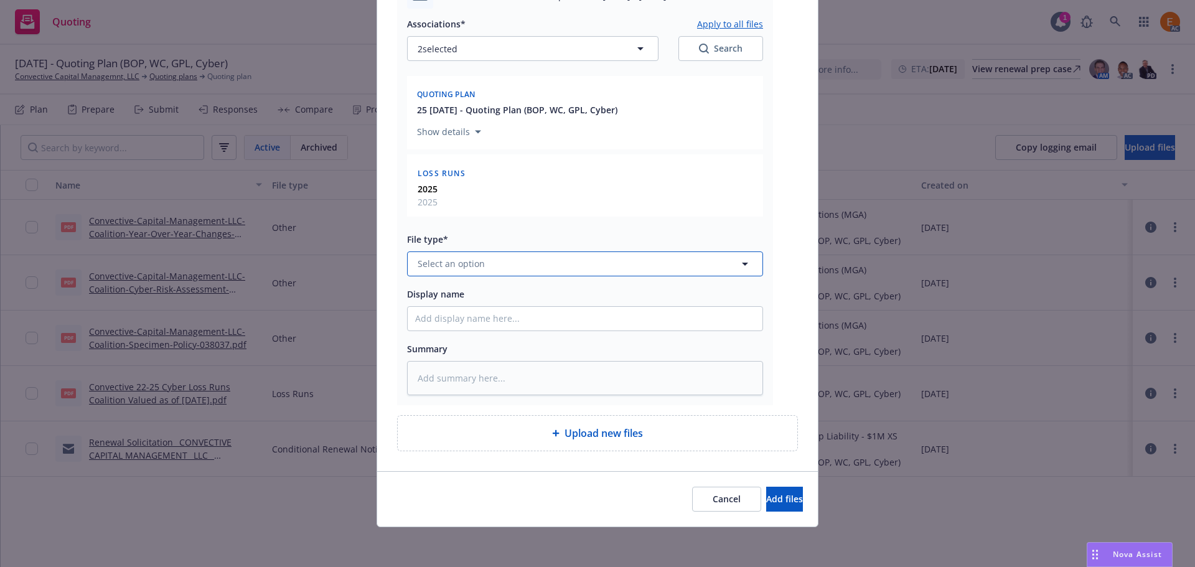
click at [465, 268] on span "Select an option" at bounding box center [451, 263] width 67 height 13
paste input "loss r"
type input "loss r"
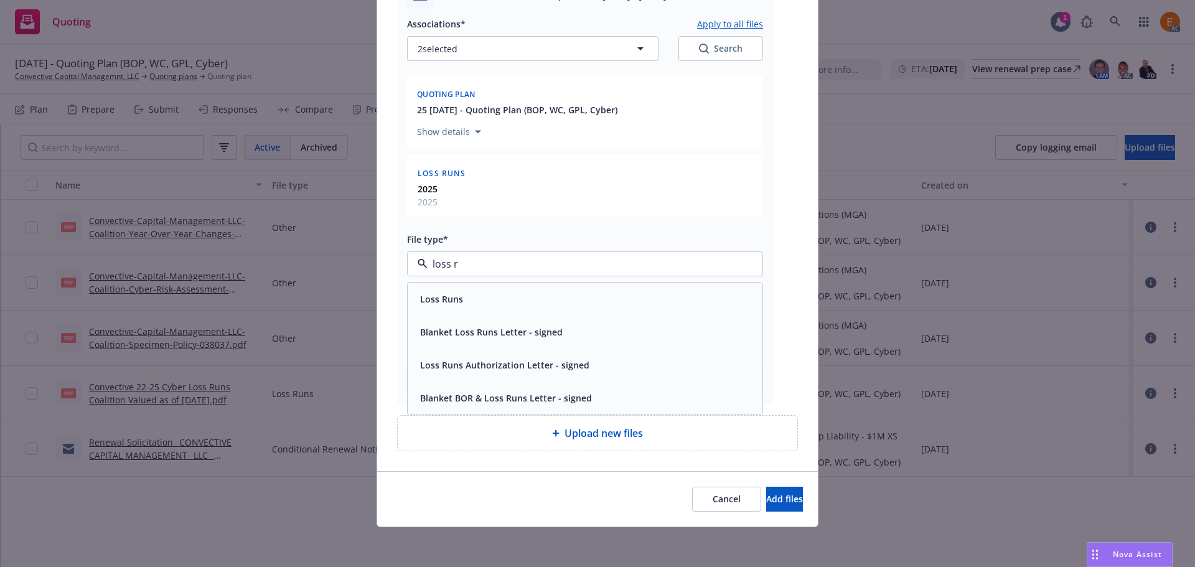
click at [463, 299] on div "Loss Runs" at bounding box center [585, 299] width 340 height 18
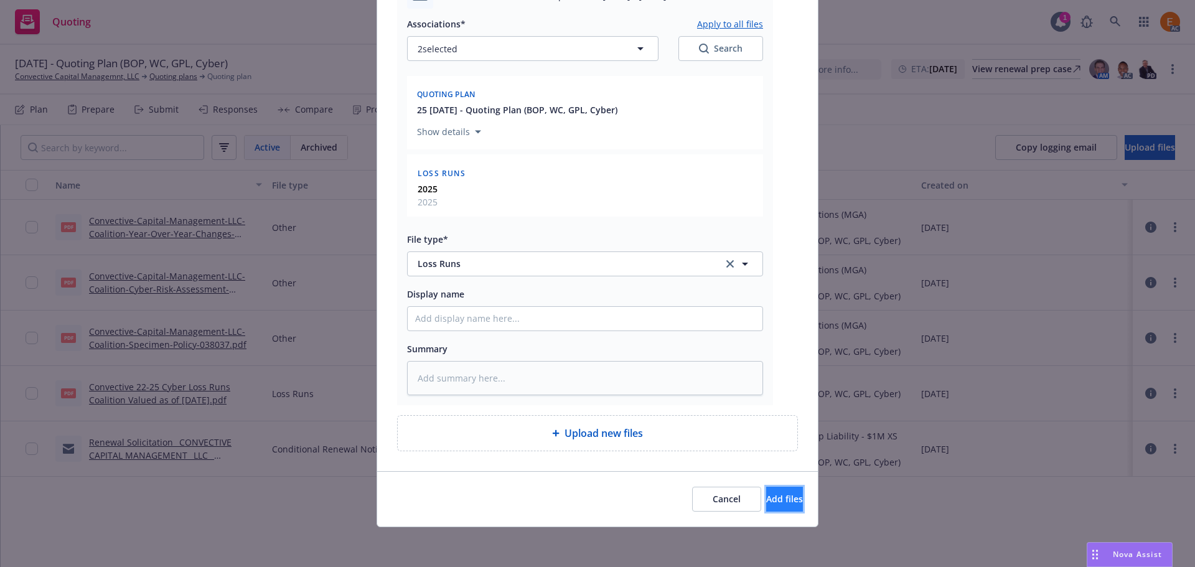
click at [766, 502] on span "Add files" at bounding box center [784, 499] width 37 height 12
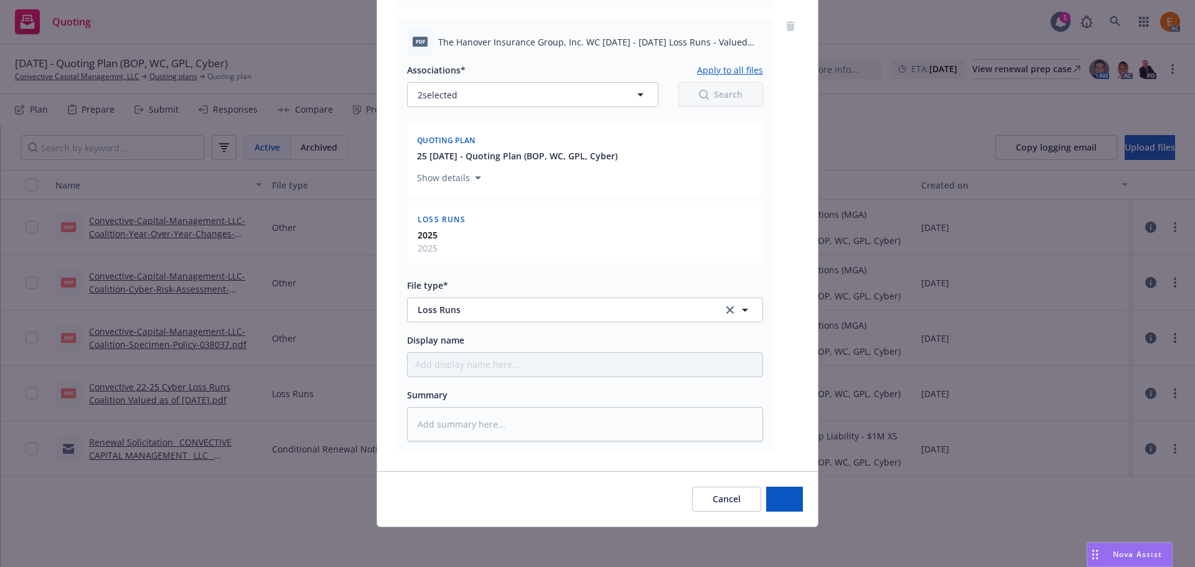
type textarea "x"
